Goal: Check status: Check status

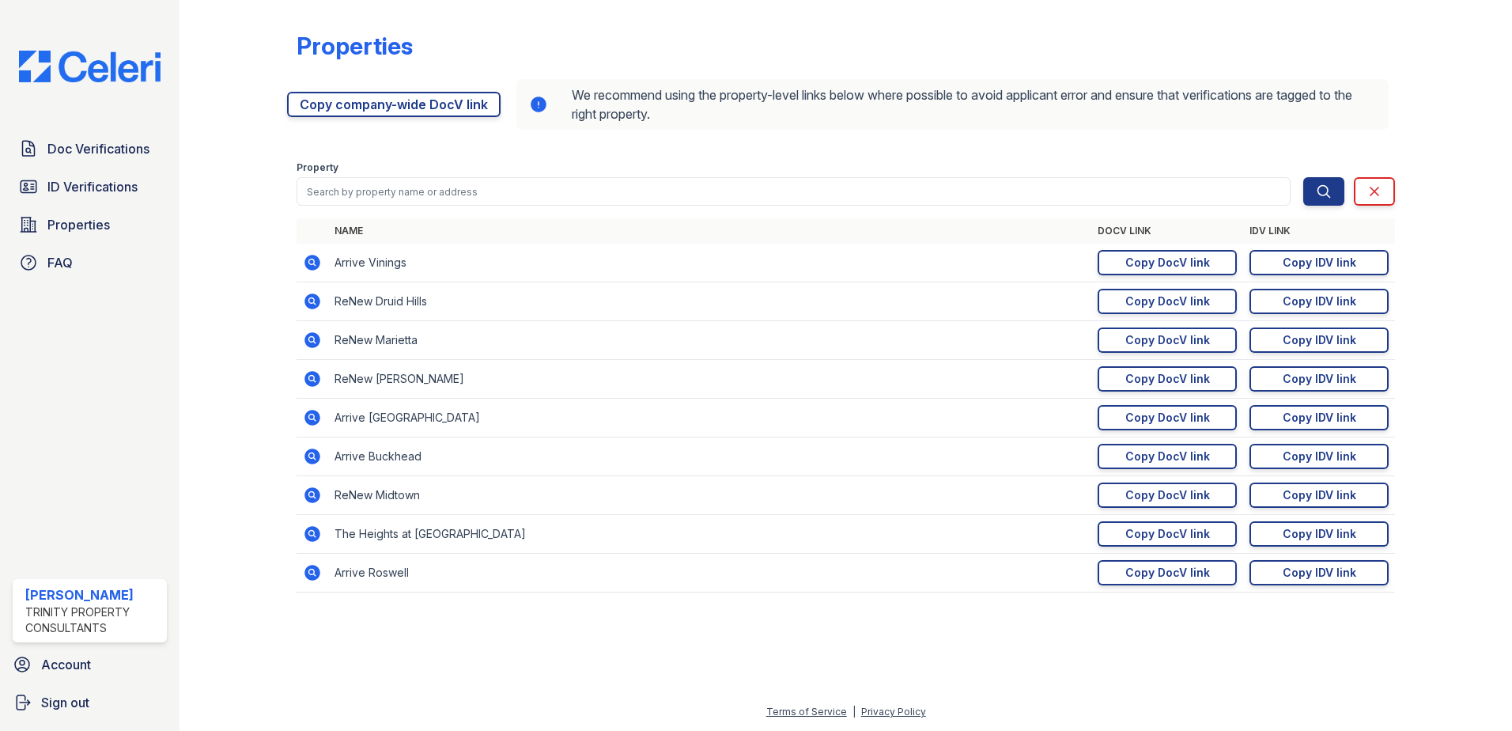
click at [388, 266] on td "Arrive Vinings" at bounding box center [709, 263] width 763 height 39
click at [108, 181] on span "ID Verifications" at bounding box center [92, 186] width 90 height 19
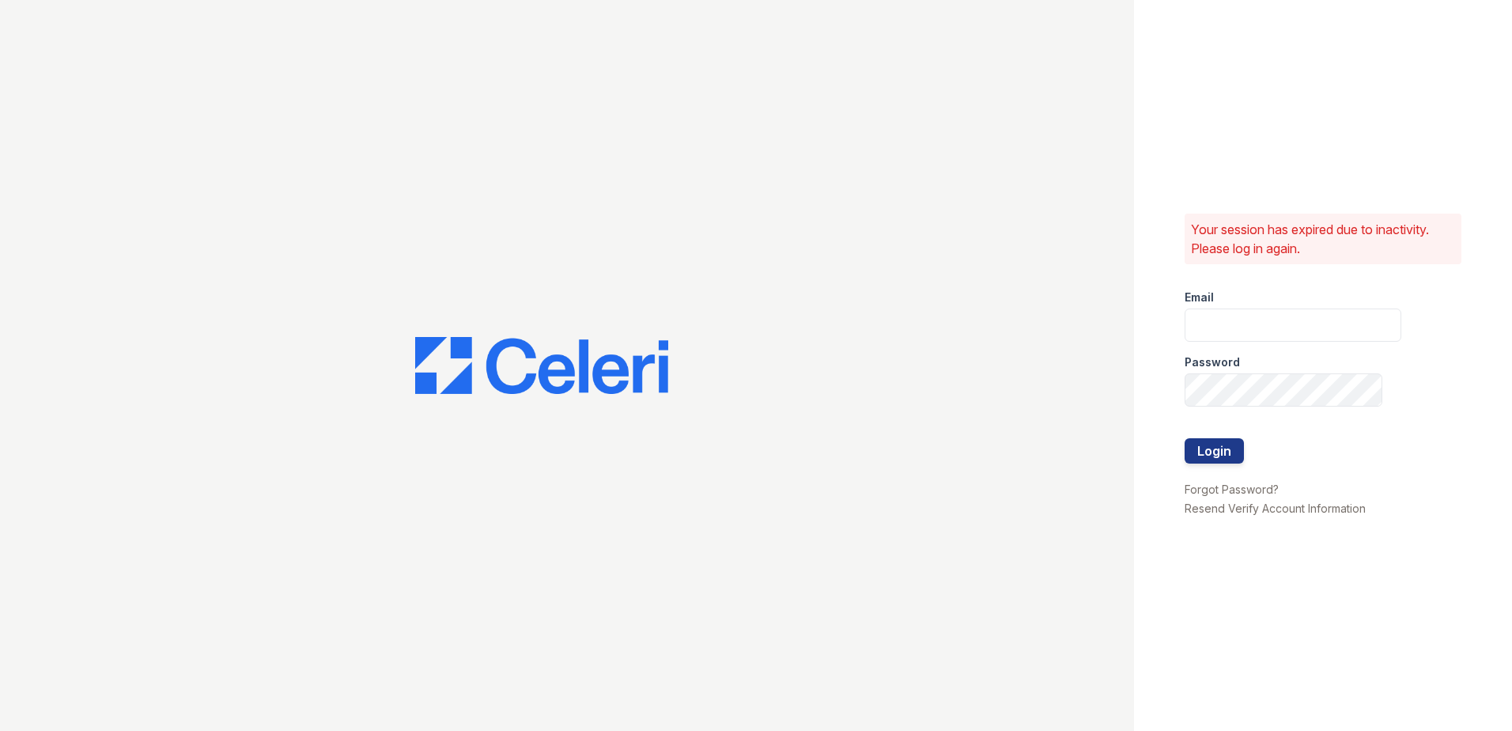
type input "lobrien@trinity-pm.com"
click at [1227, 450] on button "Login" at bounding box center [1214, 450] width 59 height 25
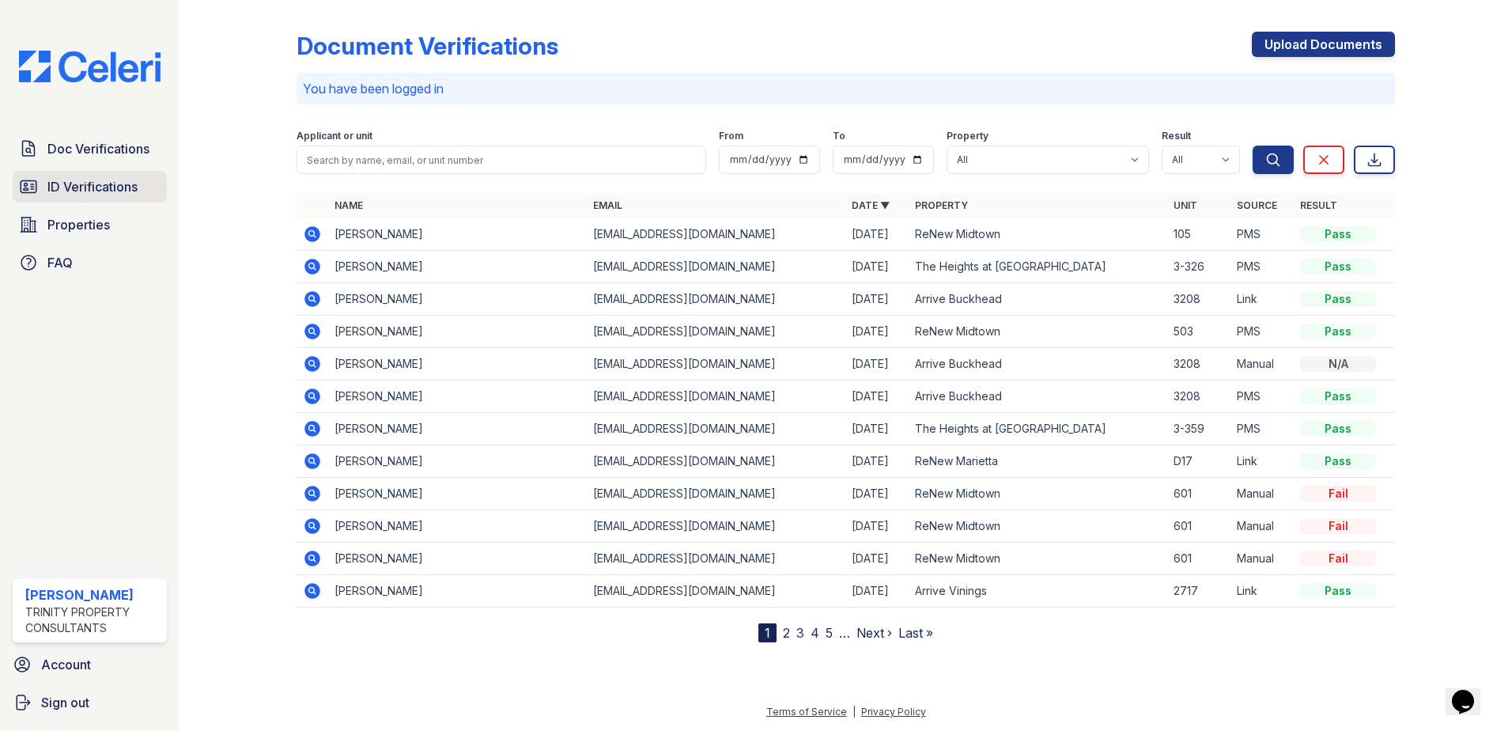
click at [76, 181] on span "ID Verifications" at bounding box center [92, 186] width 90 height 19
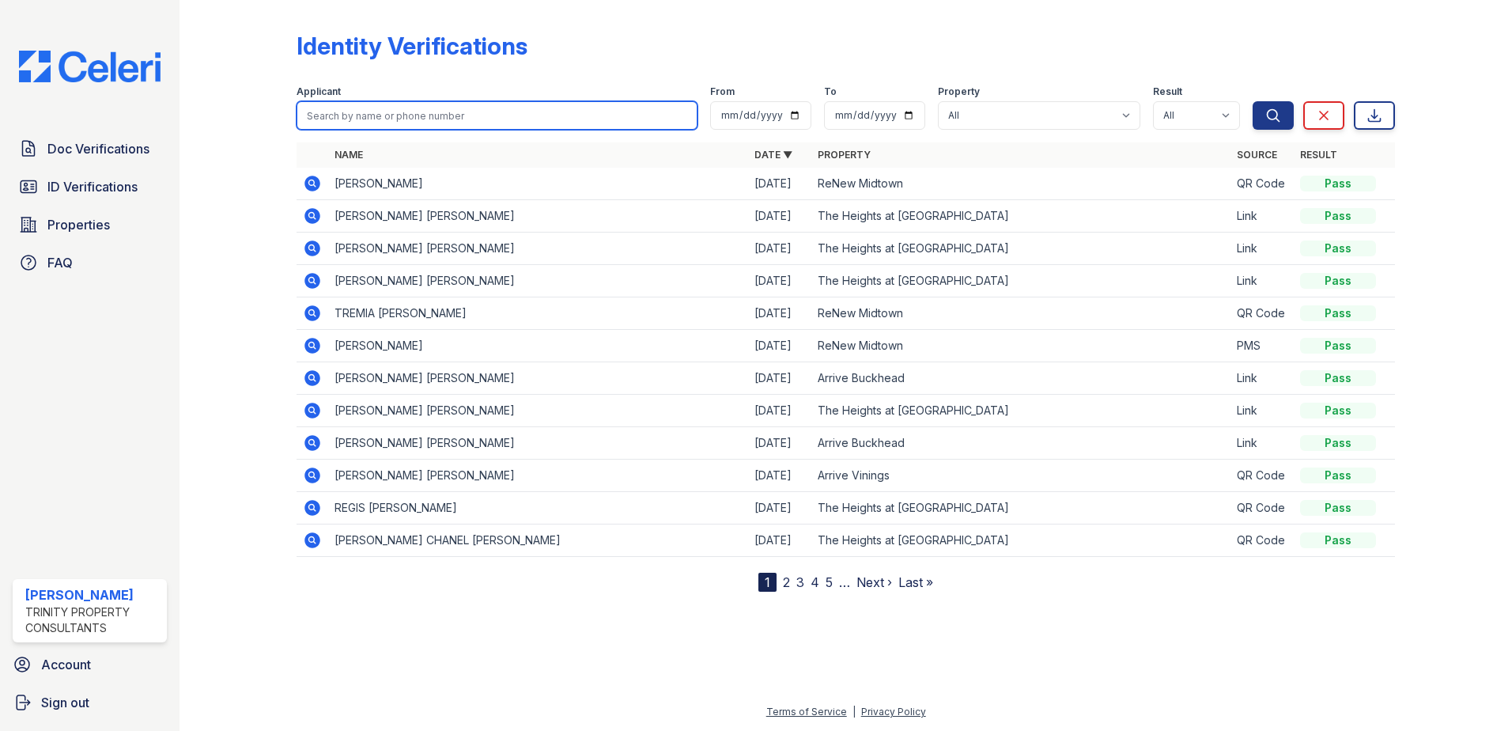
click at [497, 112] on input "search" at bounding box center [497, 115] width 401 height 28
type input "[DEMOGRAPHIC_DATA]"
click at [1253, 101] on button "Search" at bounding box center [1273, 115] width 41 height 28
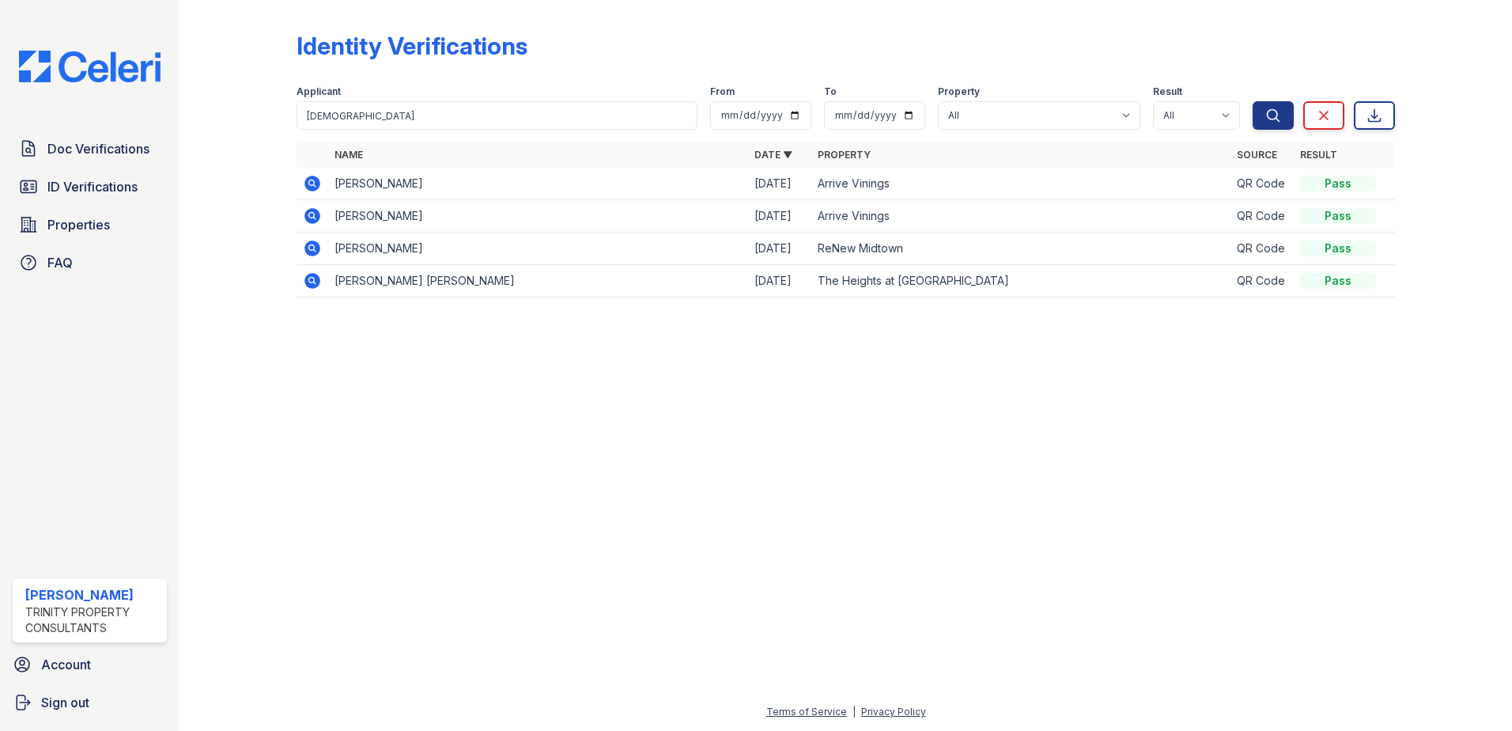
click at [313, 209] on icon at bounding box center [312, 216] width 16 height 16
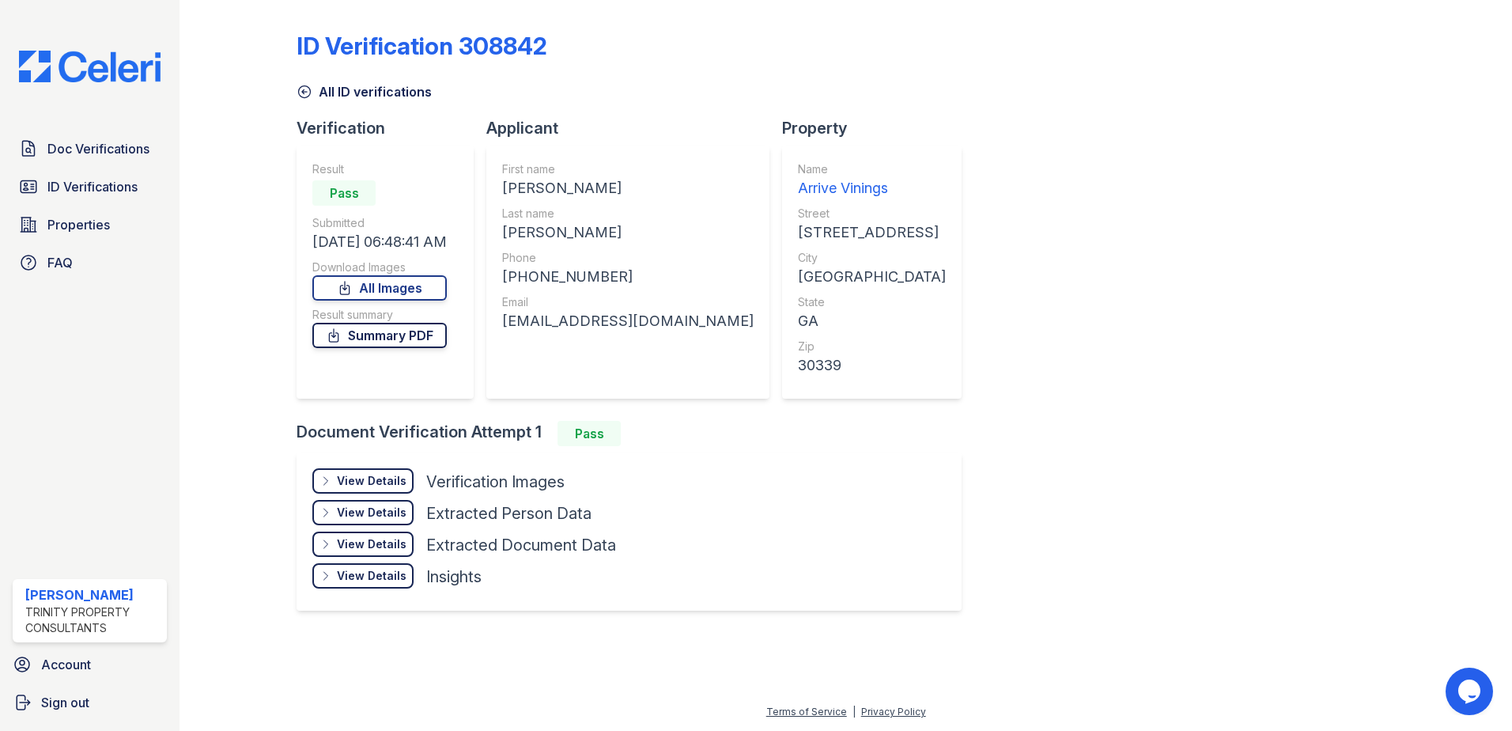
click at [409, 331] on link "Summary PDF" at bounding box center [379, 335] width 134 height 25
